Goal: Register for event/course

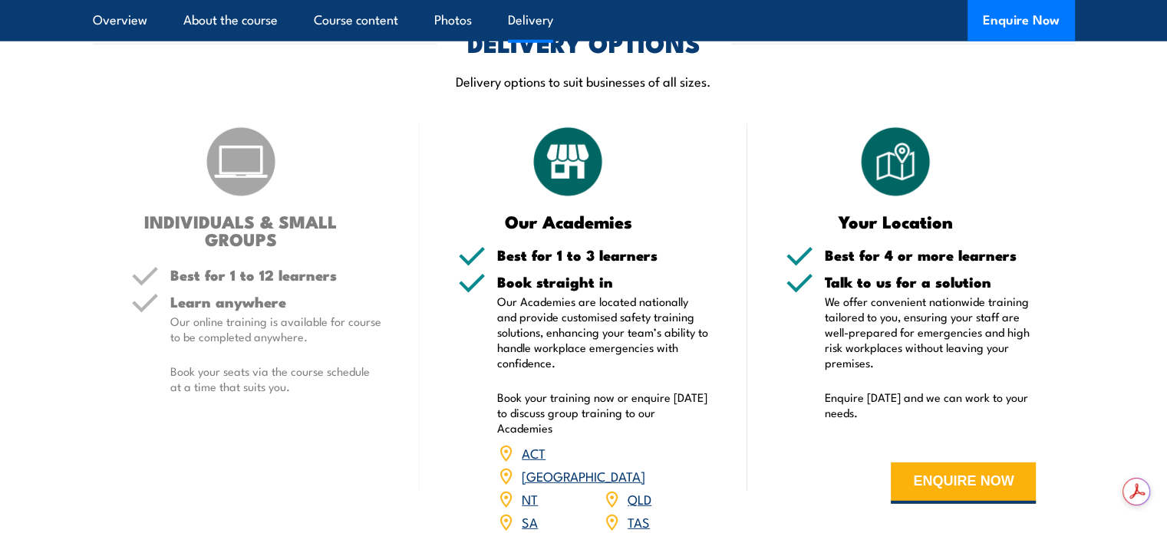
scroll to position [4375, 0]
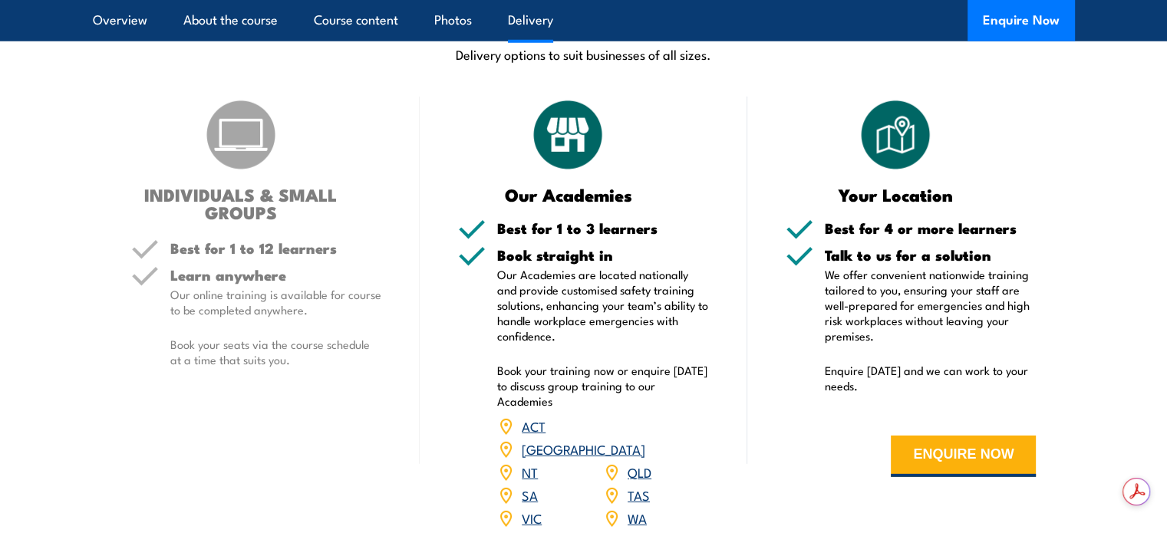
click at [532, 509] on link "VIC" at bounding box center [532, 518] width 20 height 18
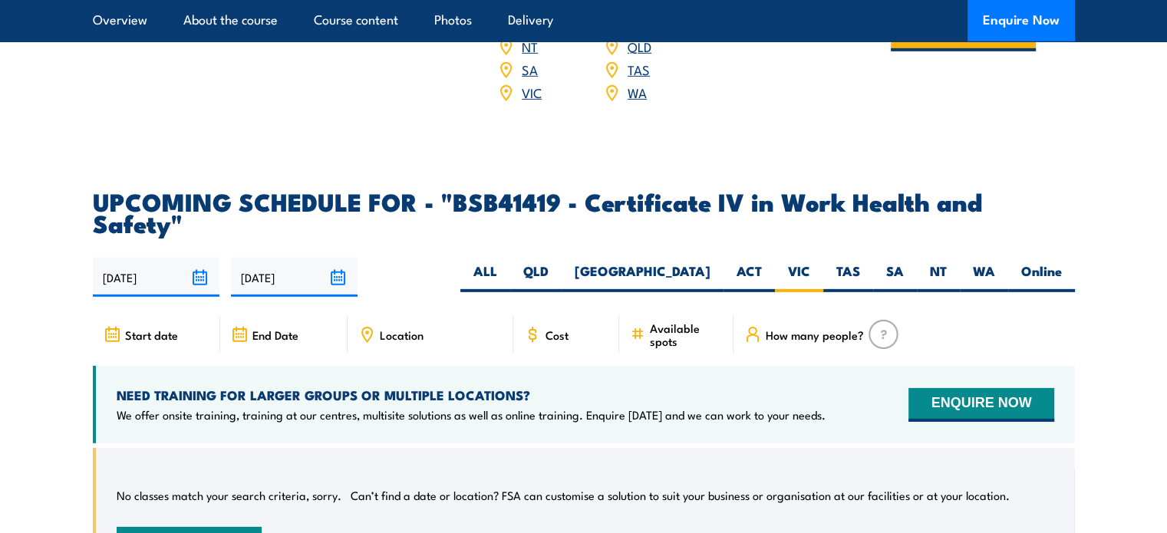
scroll to position [4765, 0]
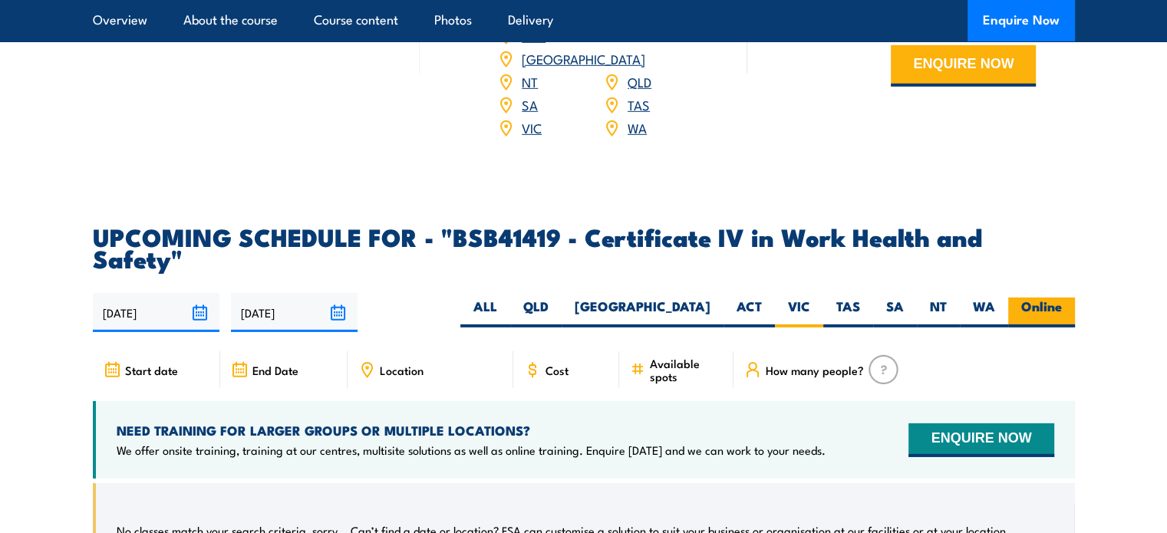
click at [1025, 298] on label "Online" at bounding box center [1041, 313] width 67 height 30
click at [1062, 298] on input "Online" at bounding box center [1067, 303] width 10 height 10
radio input "true"
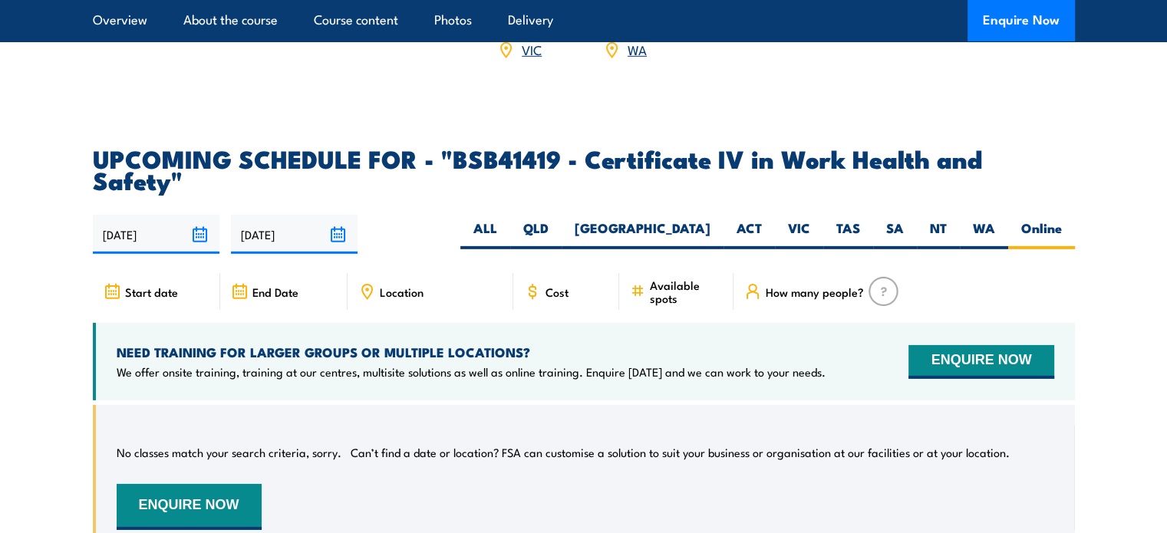
scroll to position [4842, 0]
